Goal: Task Accomplishment & Management: Manage account settings

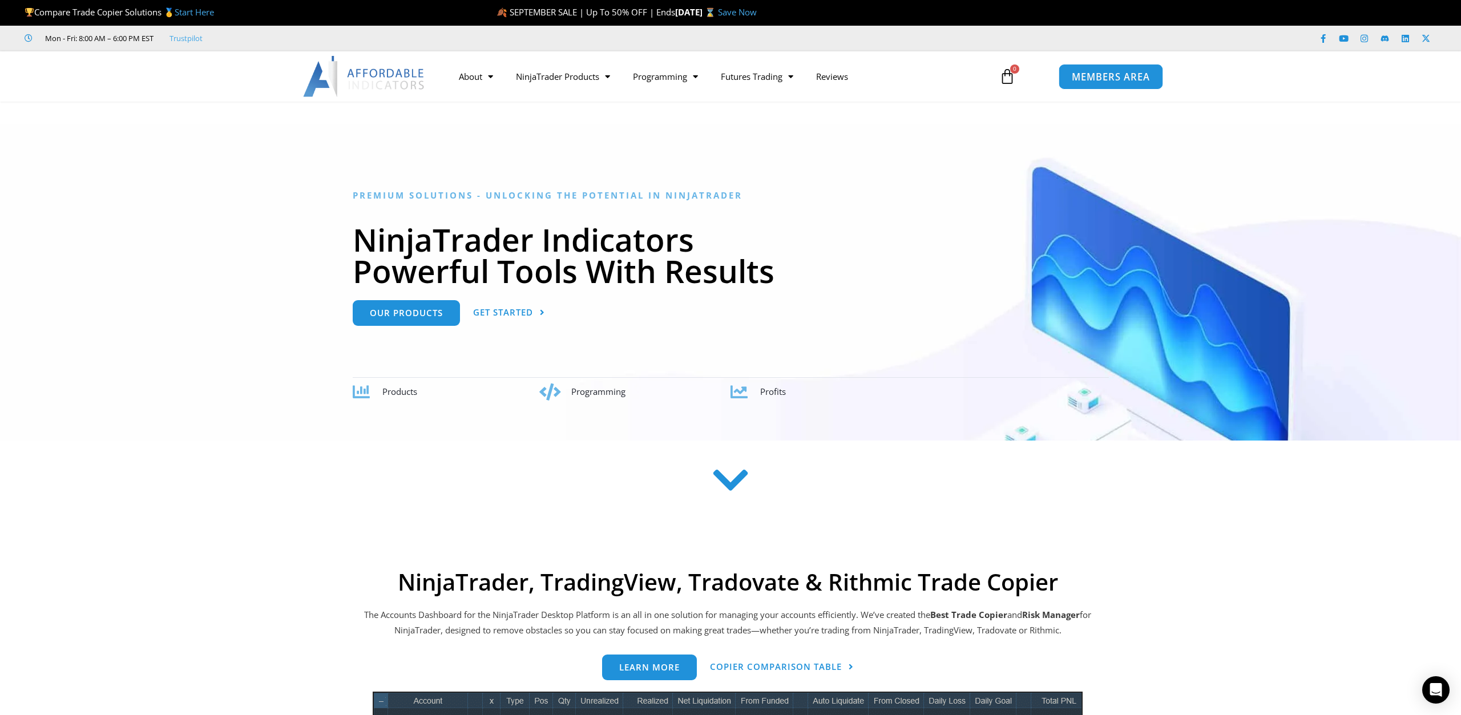
click at [1111, 81] on span "MEMBERS AREA" at bounding box center [1110, 77] width 78 height 10
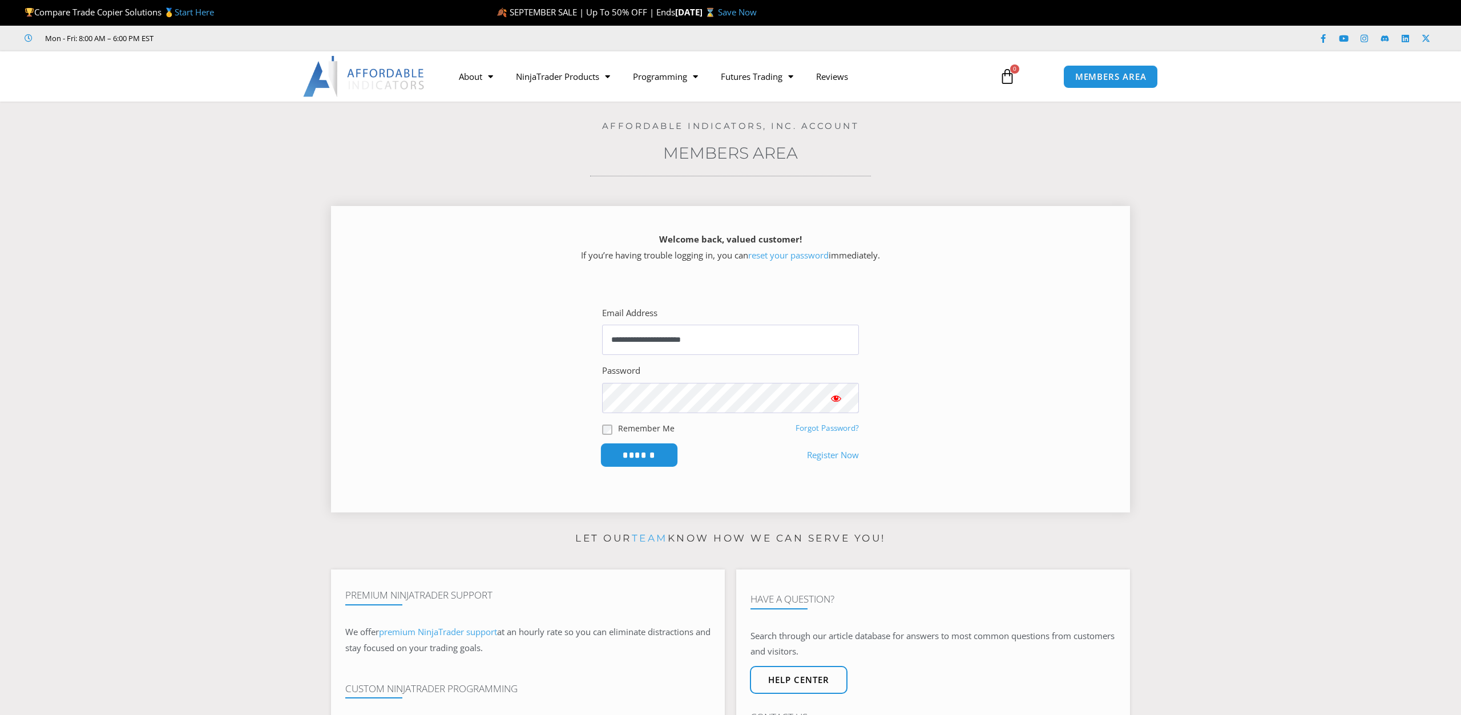
click at [633, 458] on input "******" at bounding box center [640, 455] width 78 height 25
click at [637, 451] on input "******" at bounding box center [640, 455] width 78 height 25
click at [838, 400] on span "Show password" at bounding box center [836, 398] width 11 height 11
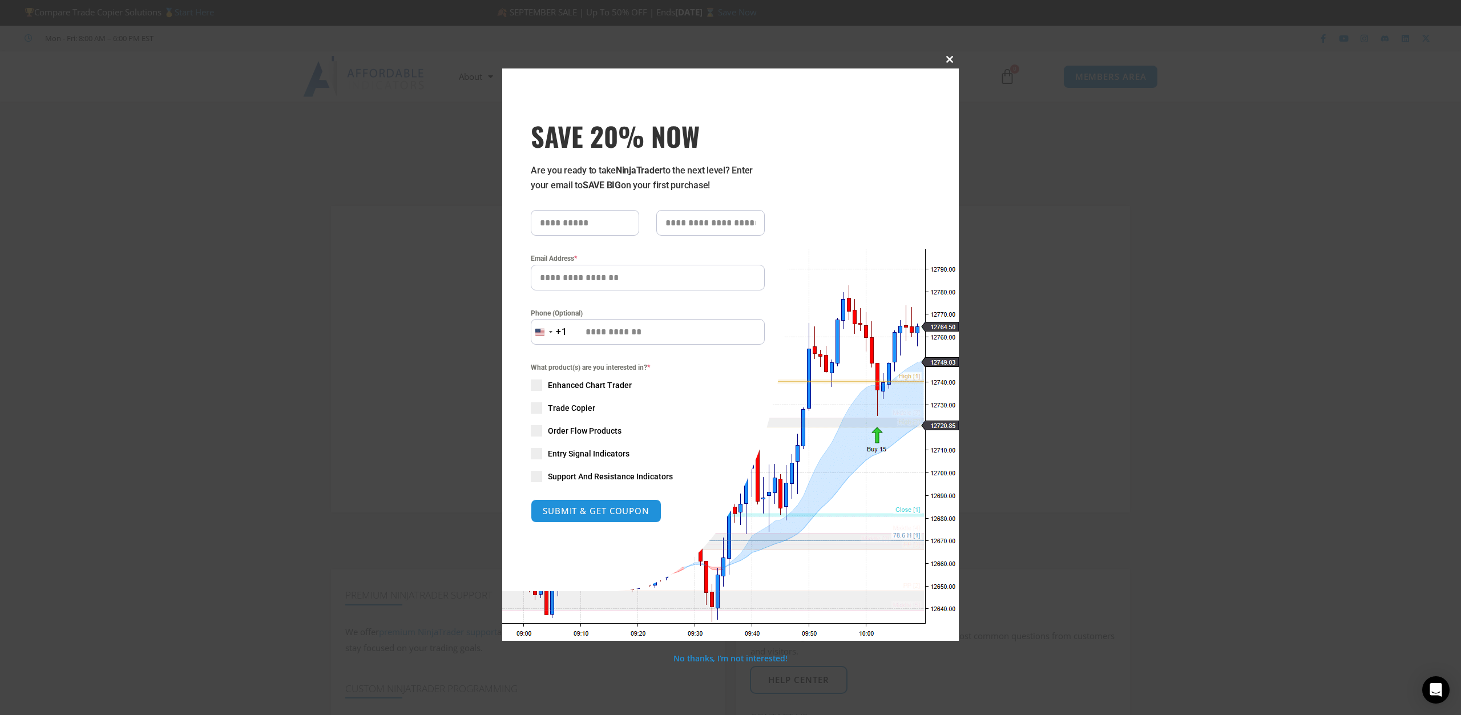
click at [951, 62] on span "SAVE 20% NOW popup" at bounding box center [950, 59] width 18 height 7
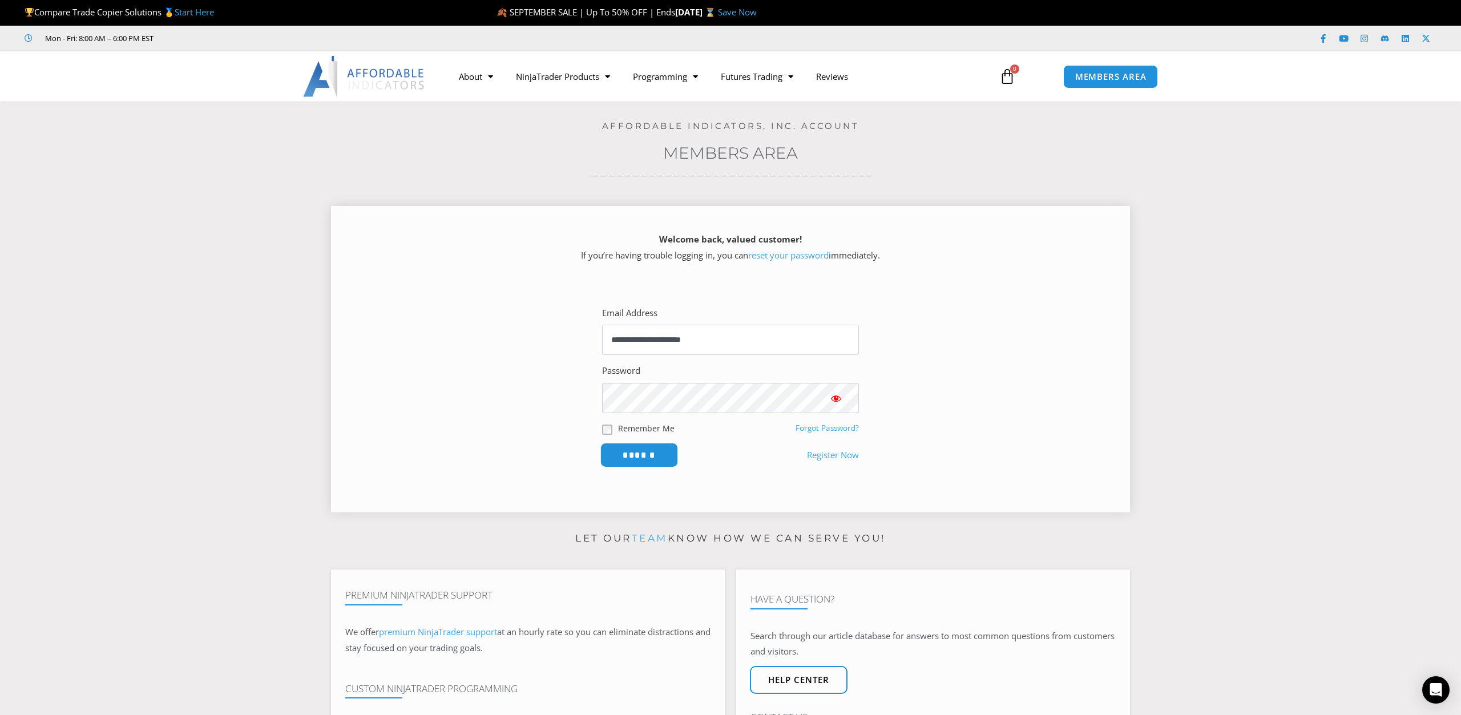
click at [632, 456] on input "******" at bounding box center [640, 455] width 78 height 25
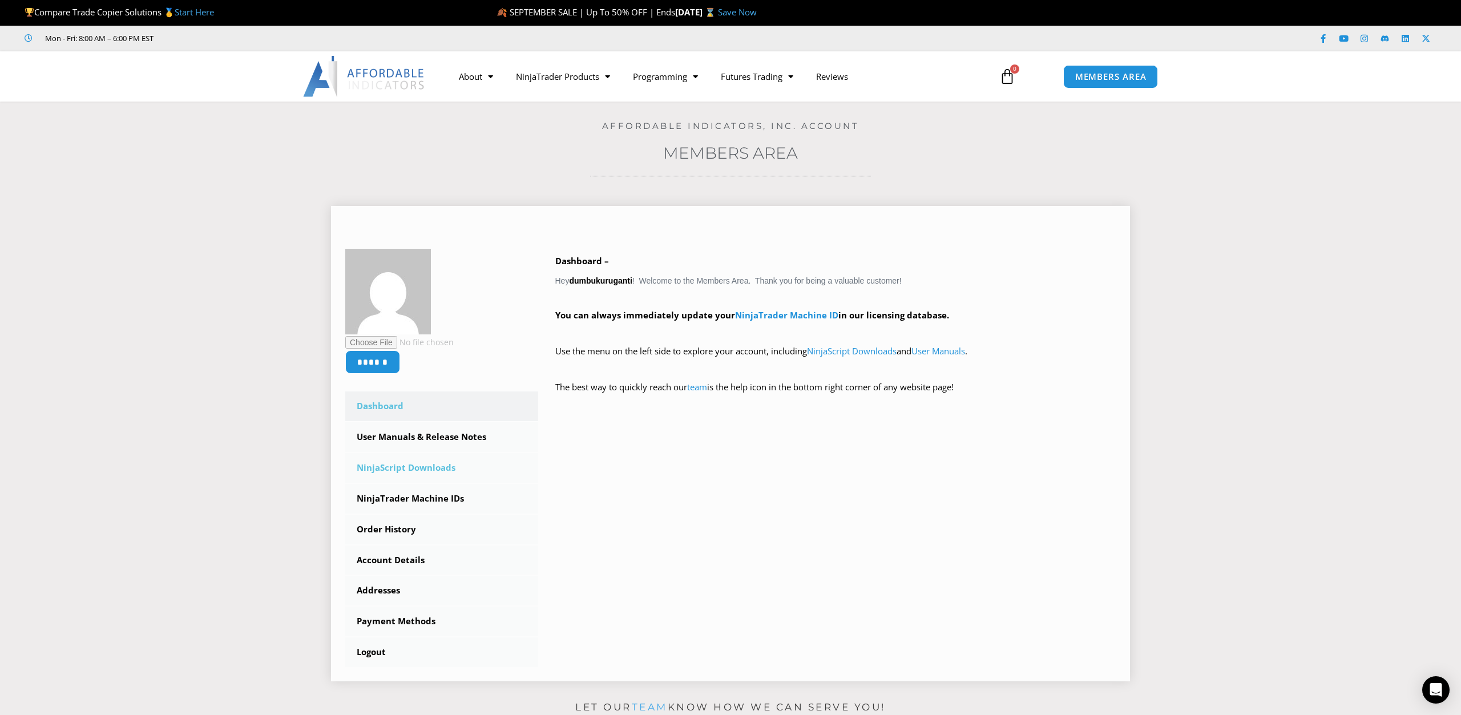
click at [407, 468] on link "NinjaScript Downloads" at bounding box center [441, 468] width 193 height 30
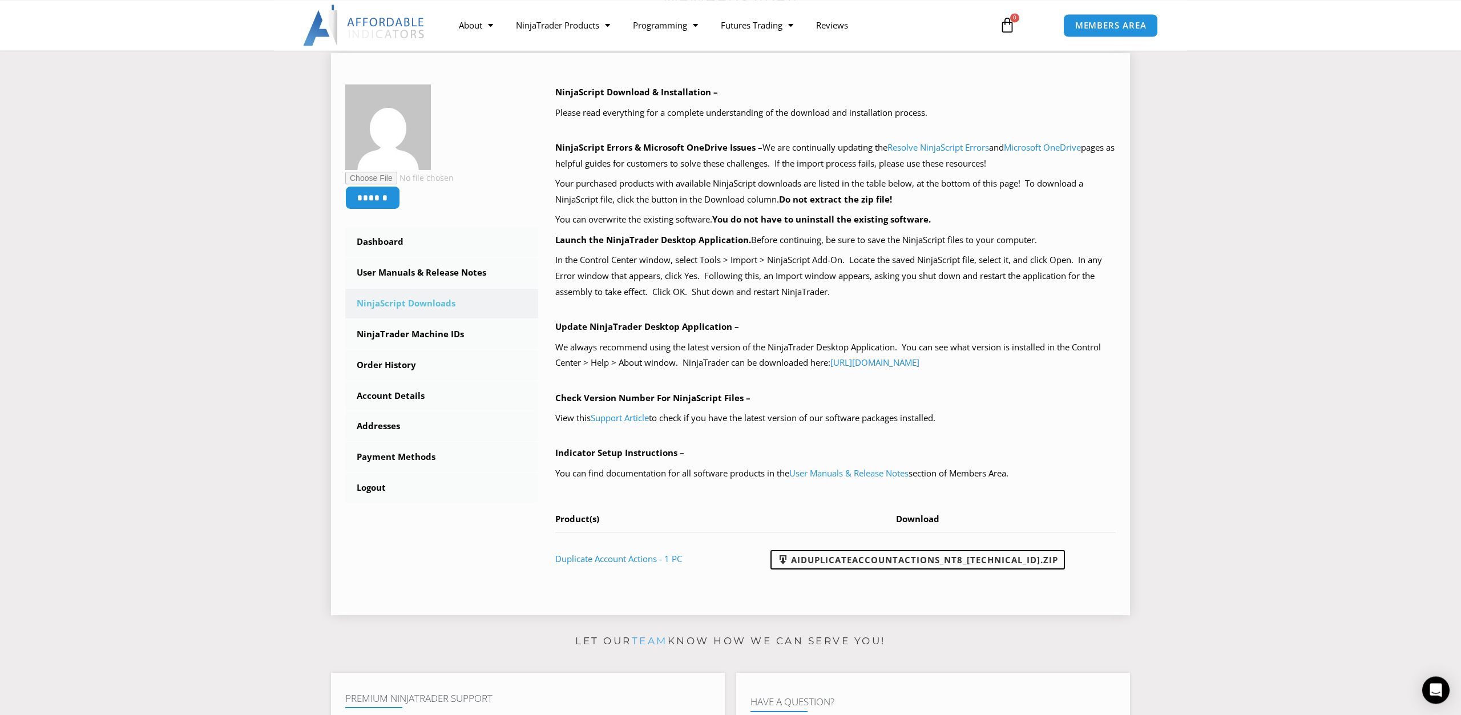
scroll to position [175, 0]
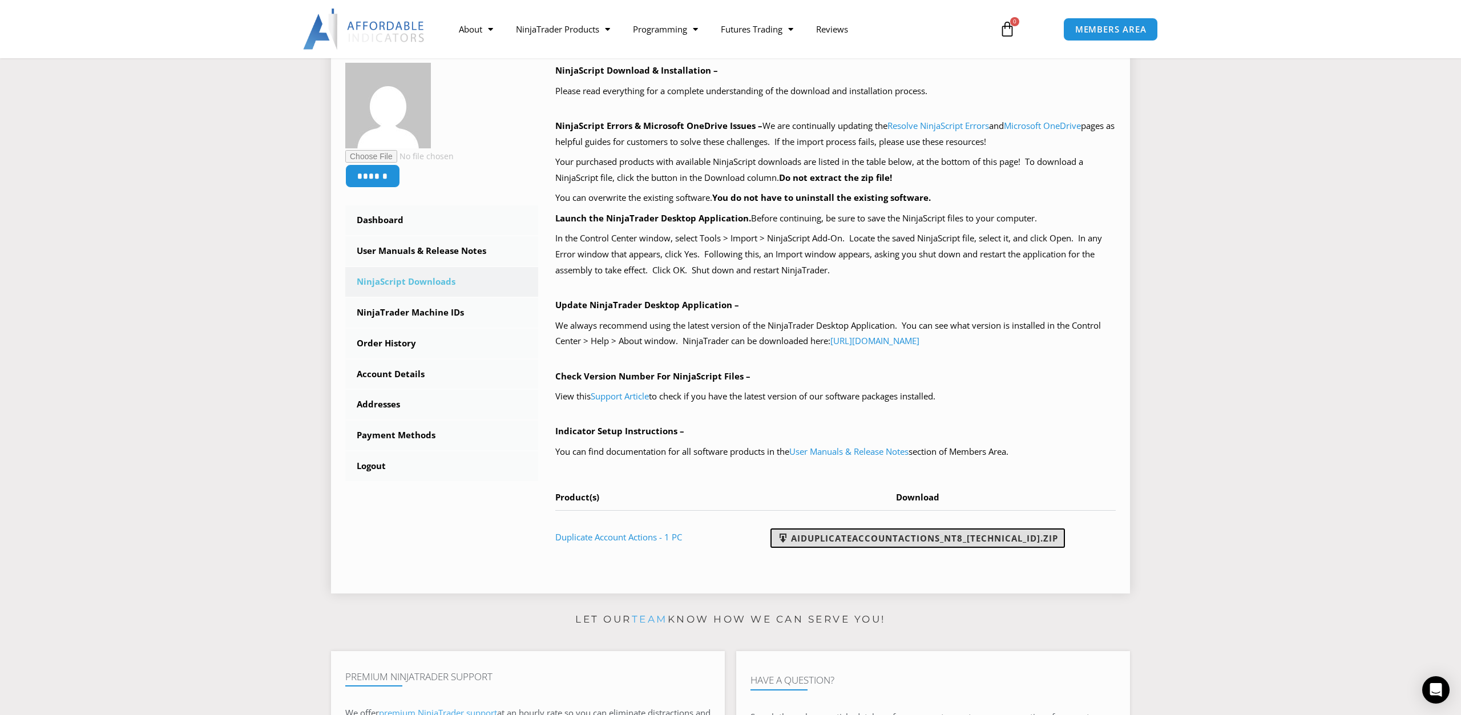
click at [889, 541] on link "AIDuplicateAccountActions_NT8_25.9.24.1.zip" at bounding box center [918, 538] width 295 height 19
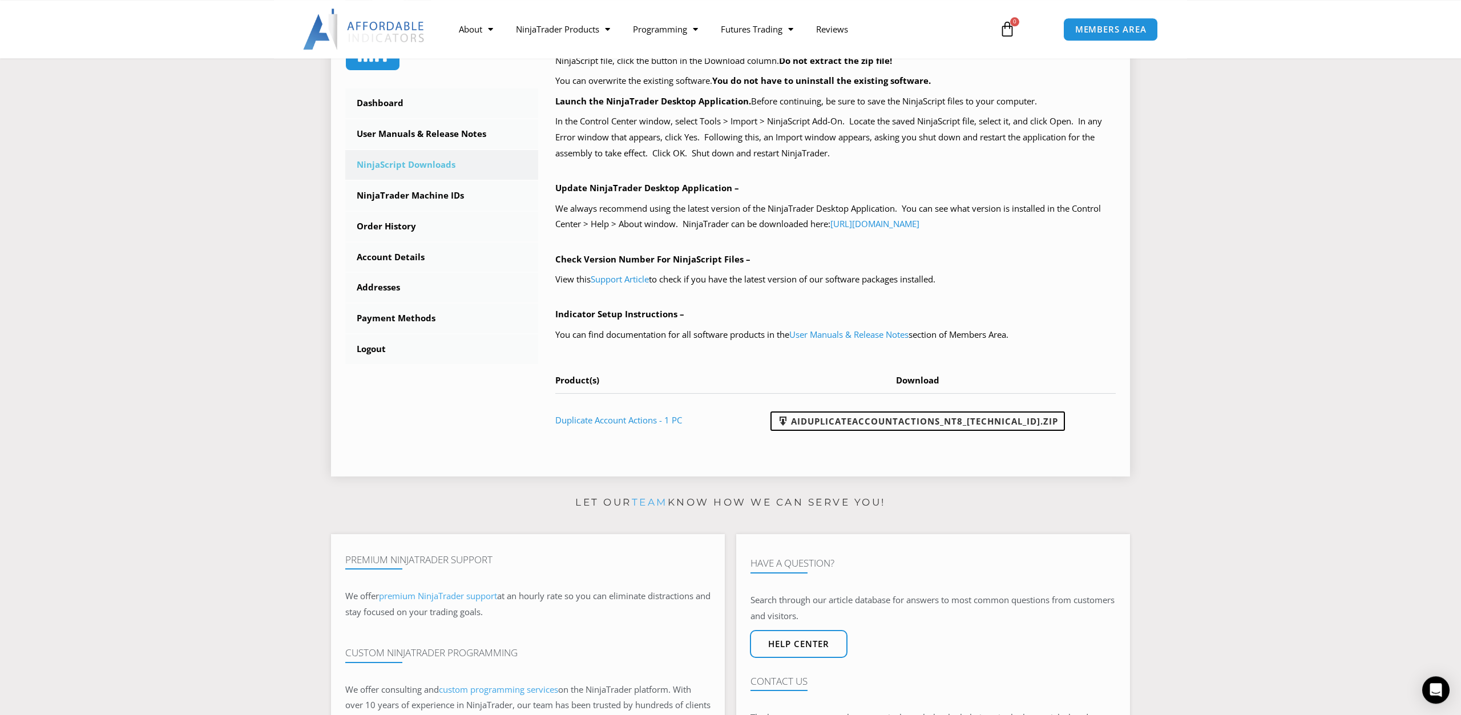
scroll to position [291, 0]
click at [818, 339] on link "User Manuals & Release Notes" at bounding box center [848, 334] width 119 height 11
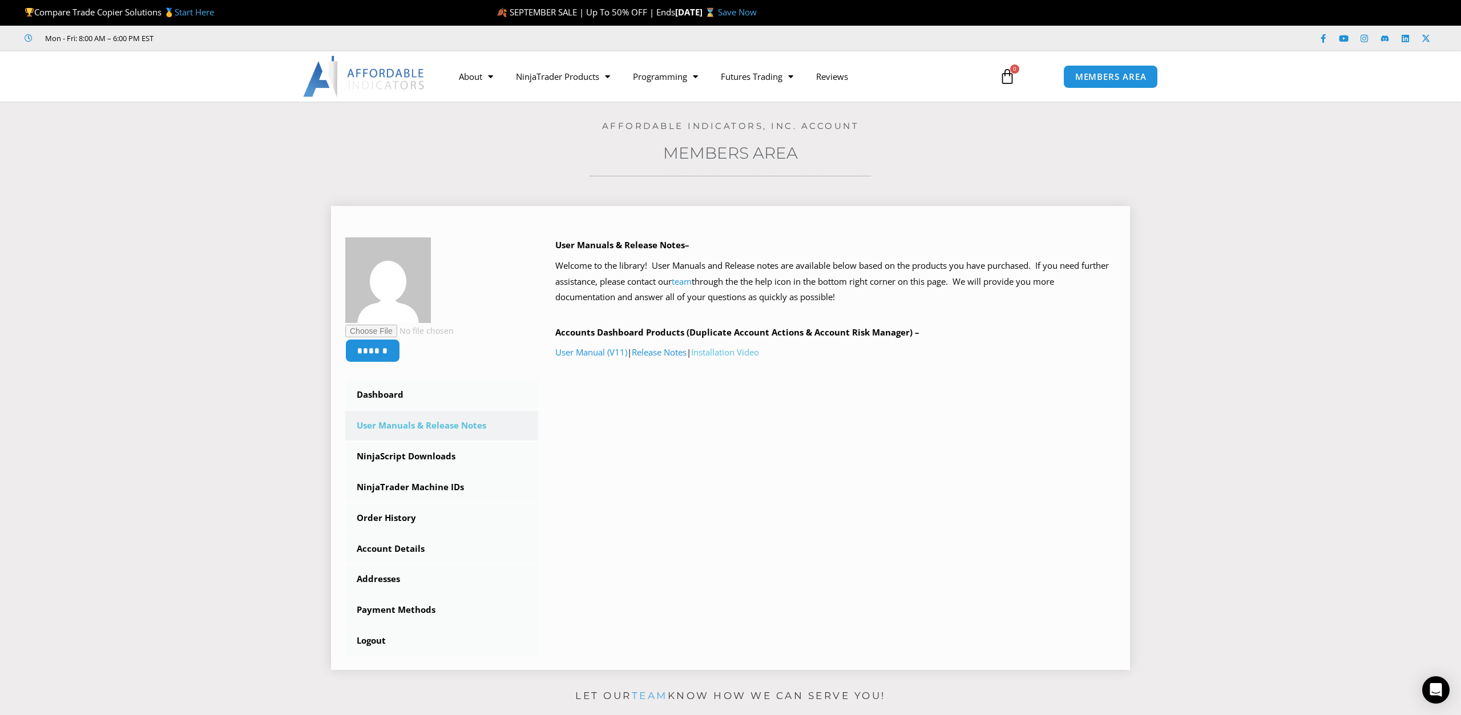
click at [743, 354] on link "Installation Video" at bounding box center [725, 352] width 68 height 11
click at [418, 493] on link "NinjaTrader Machine IDs" at bounding box center [441, 488] width 193 height 30
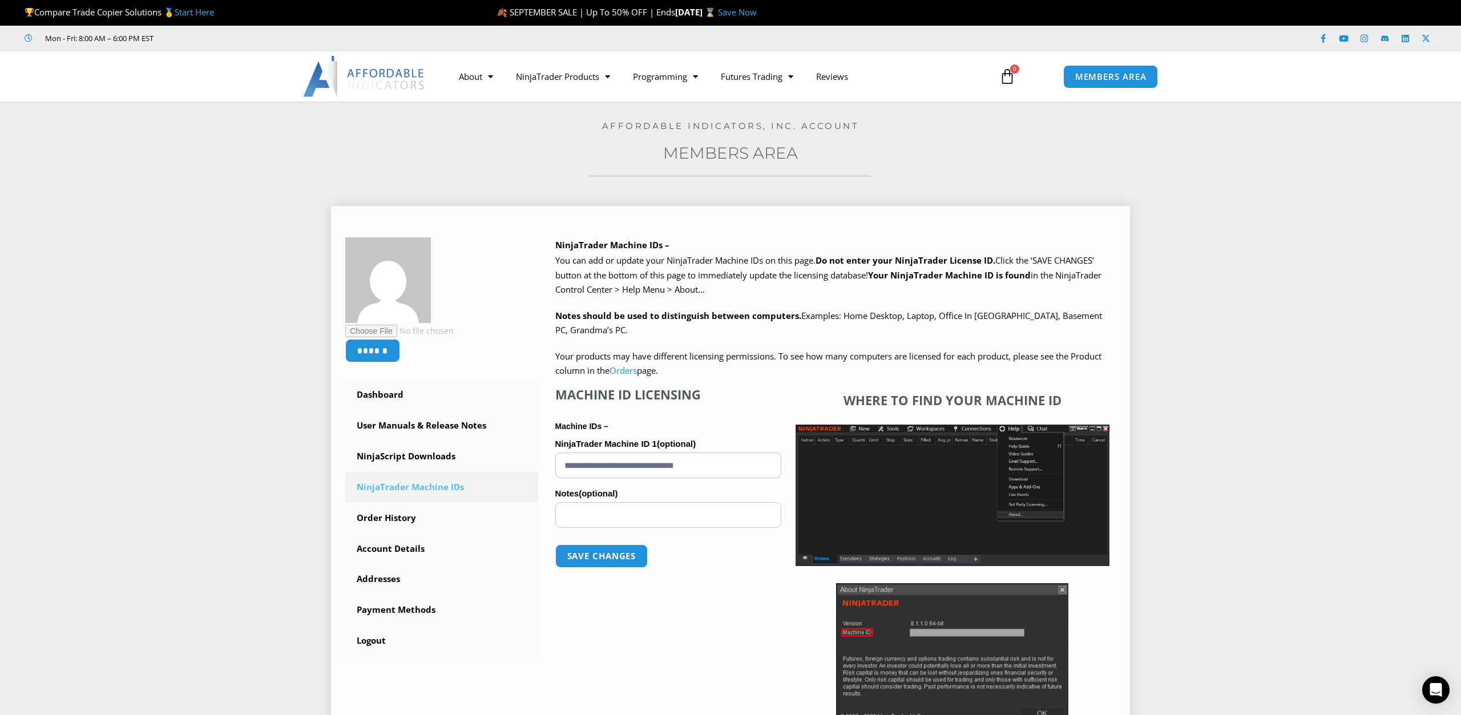
drag, startPoint x: 742, startPoint y: 470, endPoint x: 360, endPoint y: 461, distance: 382.0
click at [555, 461] on input "**********" at bounding box center [668, 466] width 226 height 26
click at [615, 558] on button "Save changes" at bounding box center [602, 556] width 98 height 25
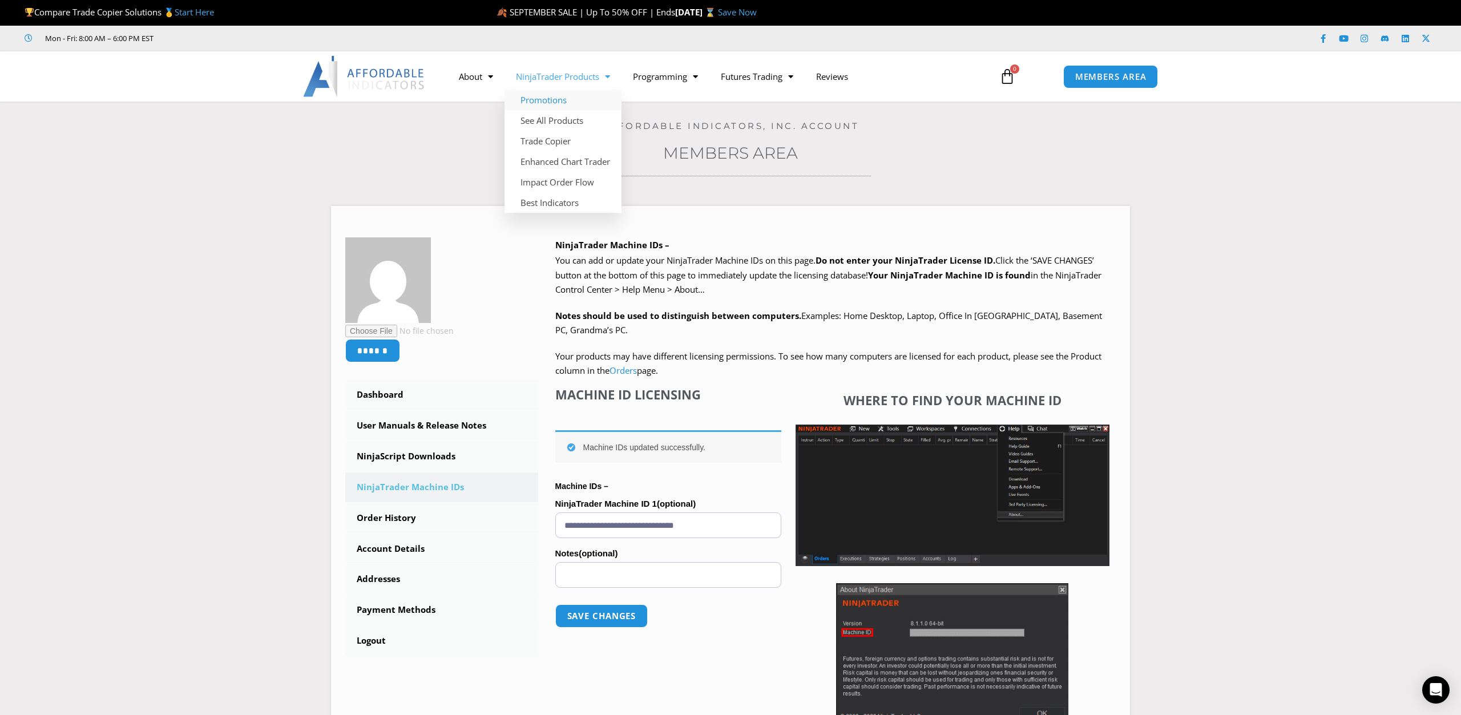
click at [541, 100] on link "Promotions" at bounding box center [563, 100] width 117 height 21
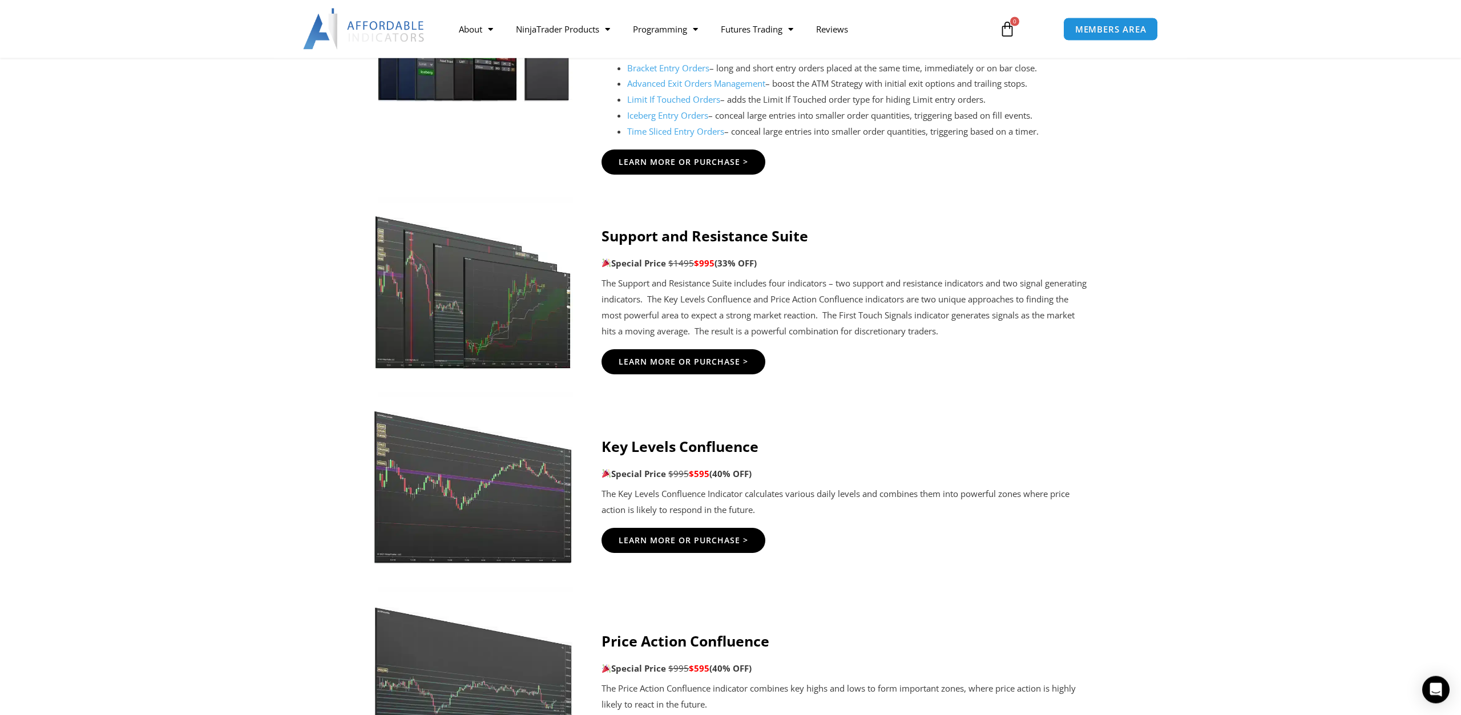
scroll to position [1514, 0]
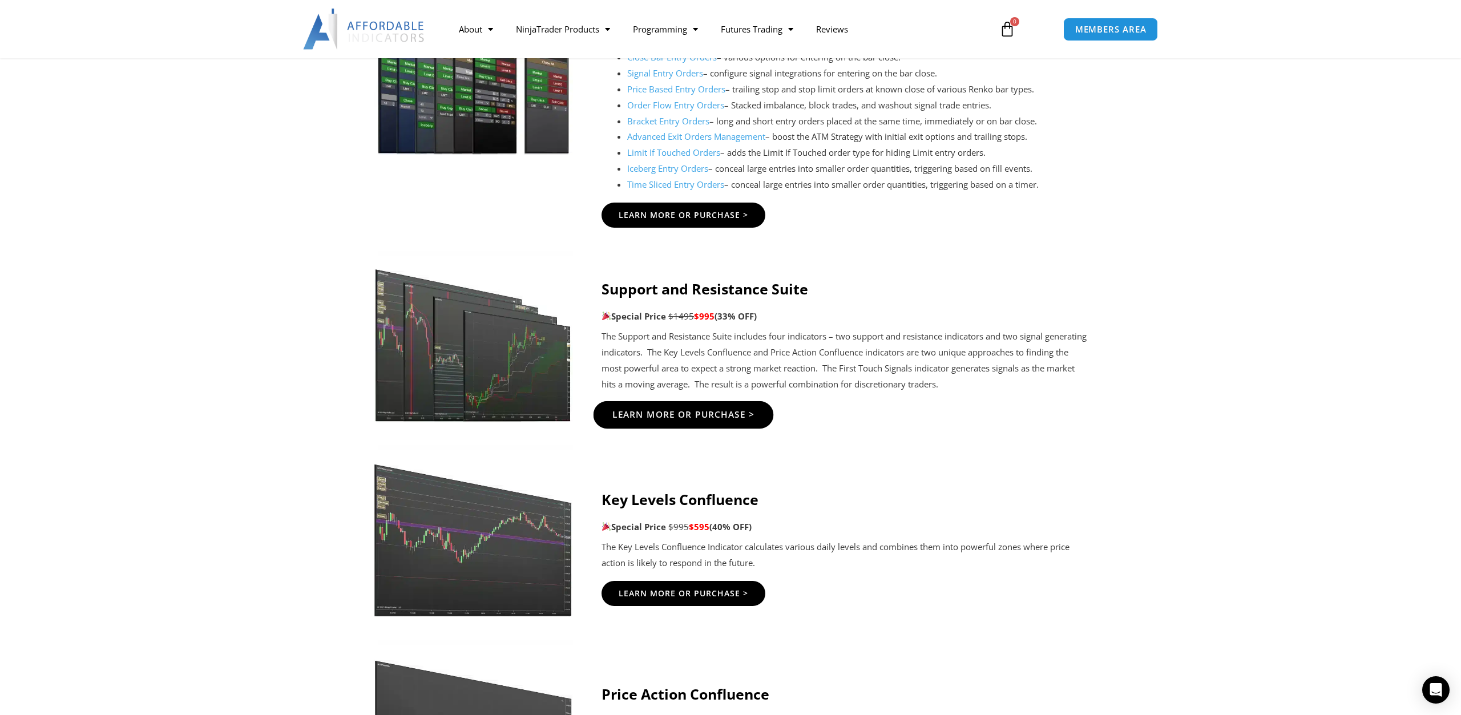
click at [650, 413] on span "Learn More Or Purchase >" at bounding box center [684, 414] width 143 height 9
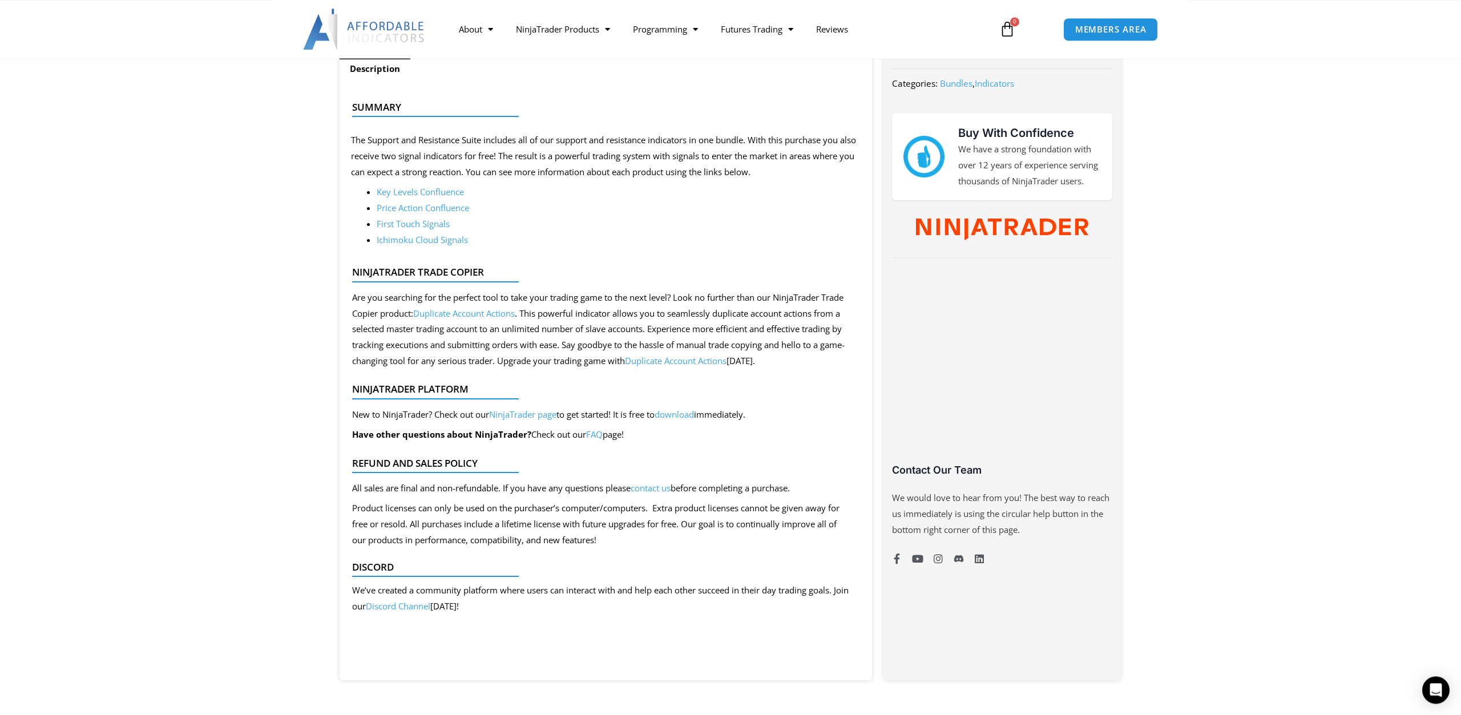
scroll to position [466, 0]
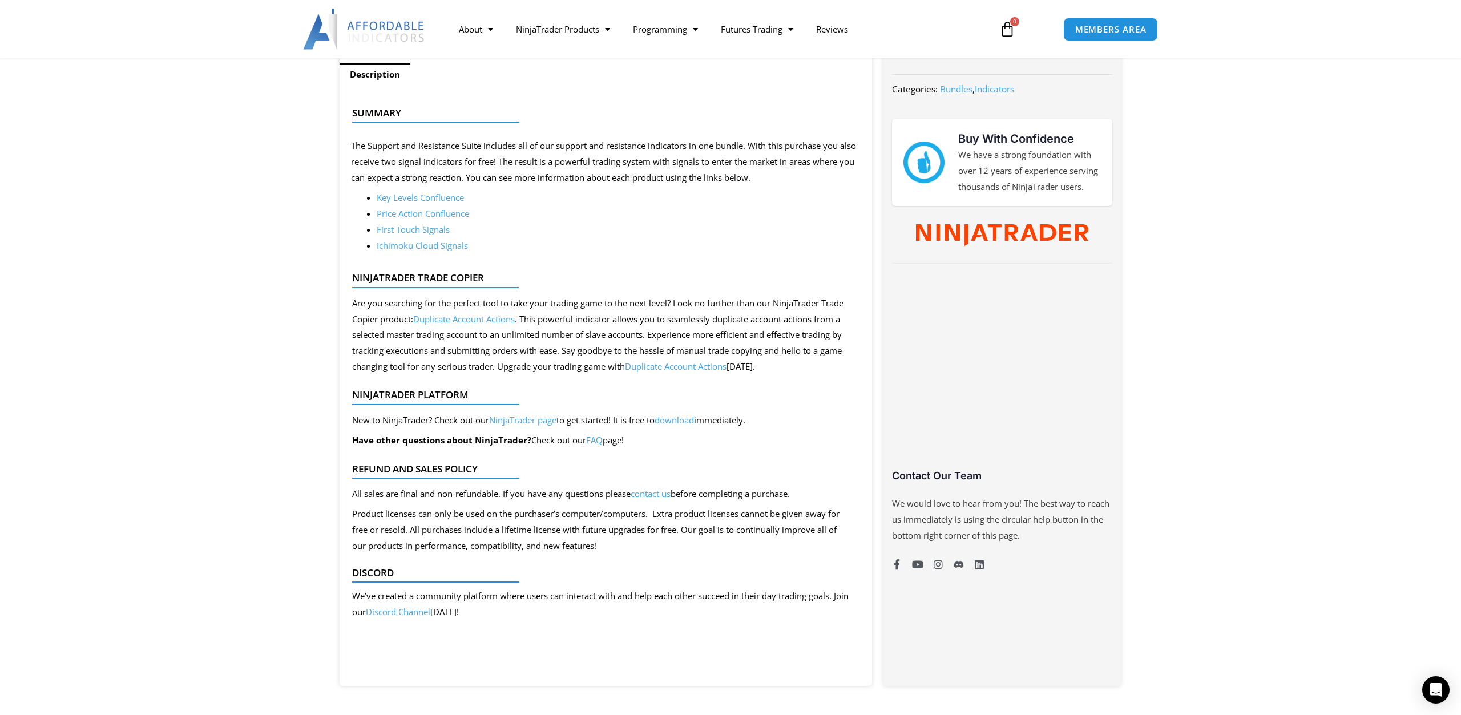
click at [438, 235] on link "First Touch Signals" at bounding box center [413, 229] width 73 height 11
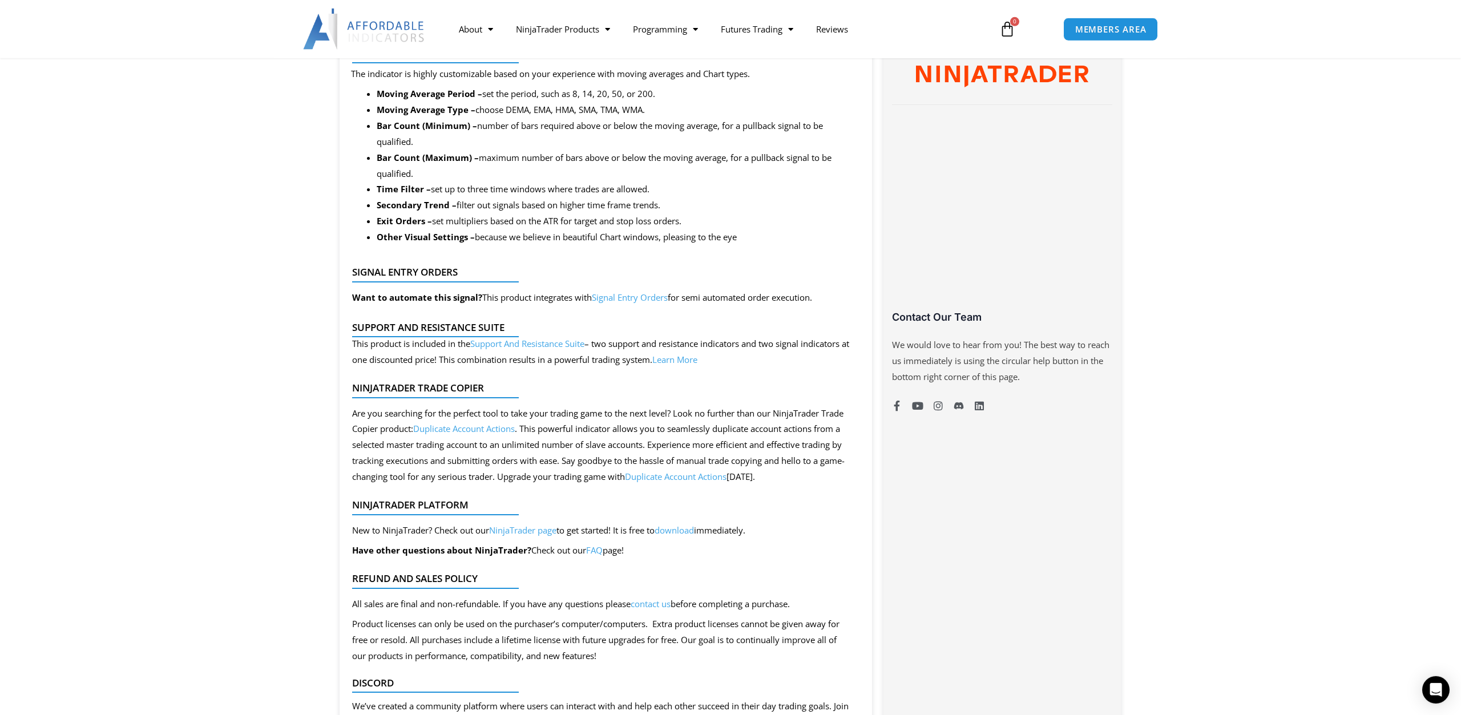
scroll to position [524, 0]
